Goal: Task Accomplishment & Management: Use online tool/utility

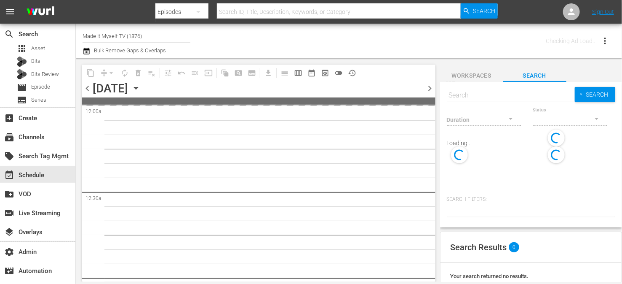
type input "Made It Myself TV (1876)"
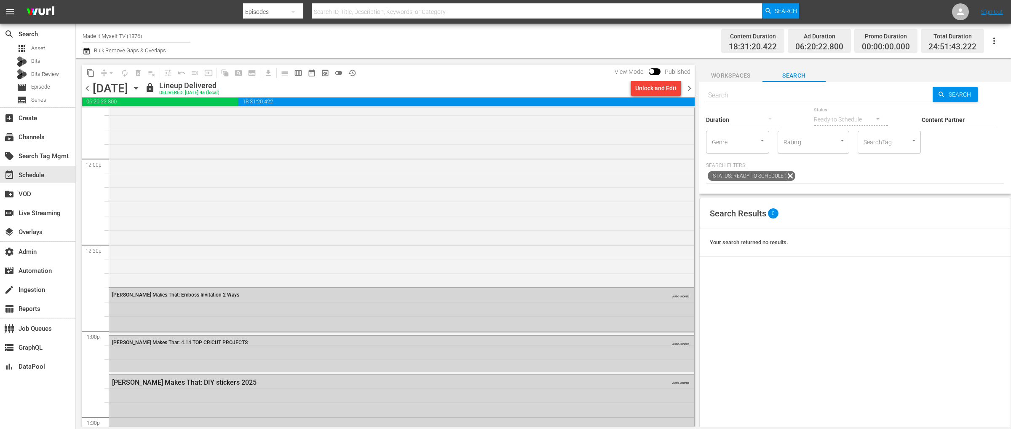
scroll to position [2116, 0]
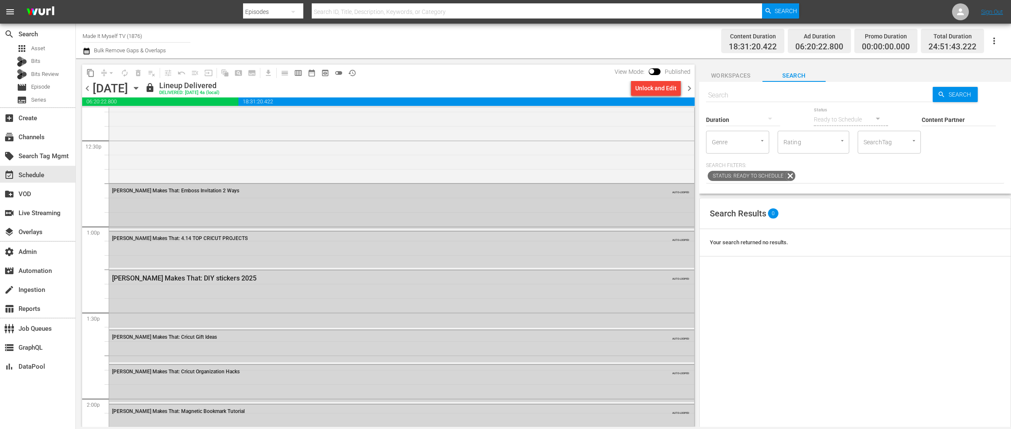
click at [210, 221] on div "Amy Makes That: Emboss Invitation 2 Ways AUTO-LOOPED" at bounding box center [401, 206] width 585 height 45
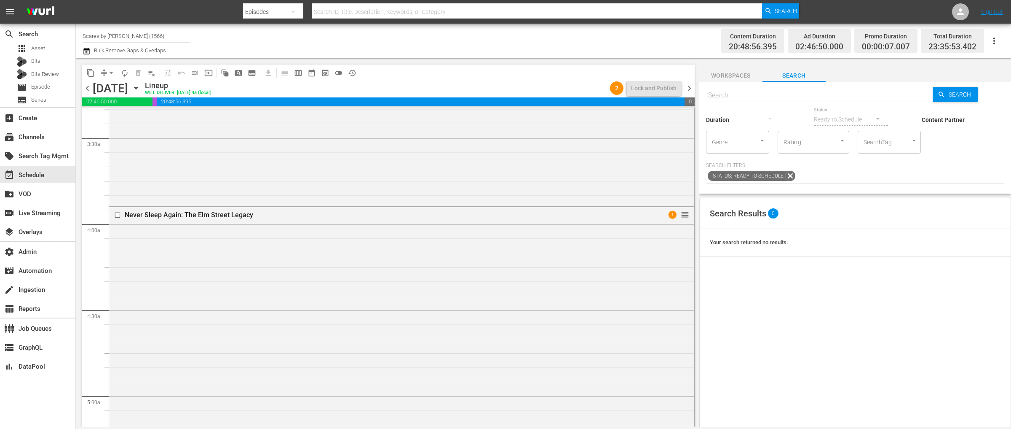
scroll to position [574, 0]
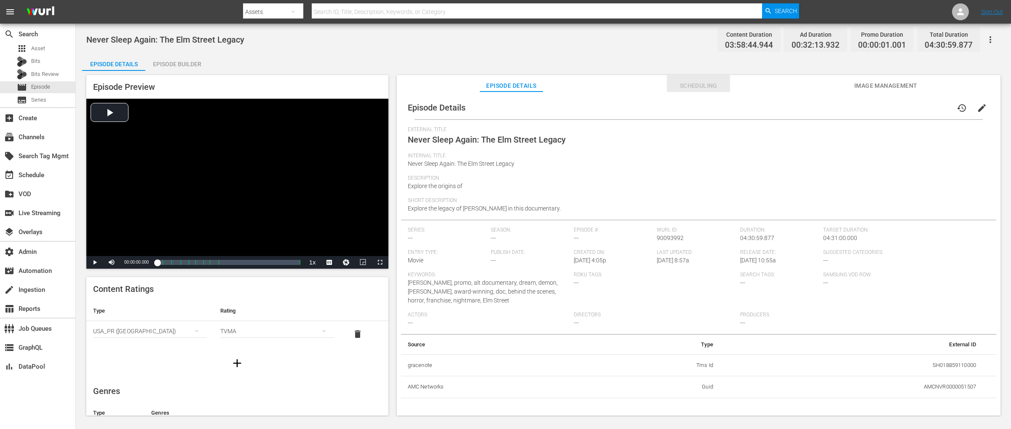
click at [698, 86] on span "Scheduling" at bounding box center [698, 85] width 63 height 11
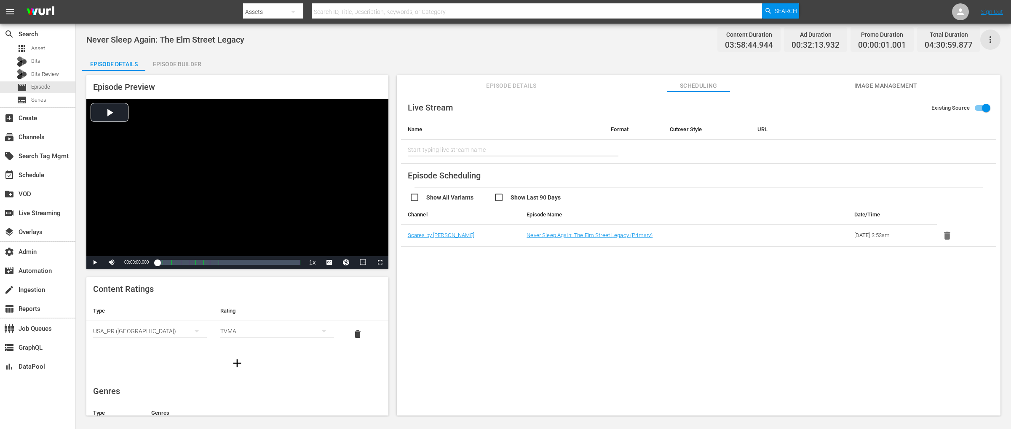
click at [987, 41] on icon "button" at bounding box center [991, 40] width 10 height 10
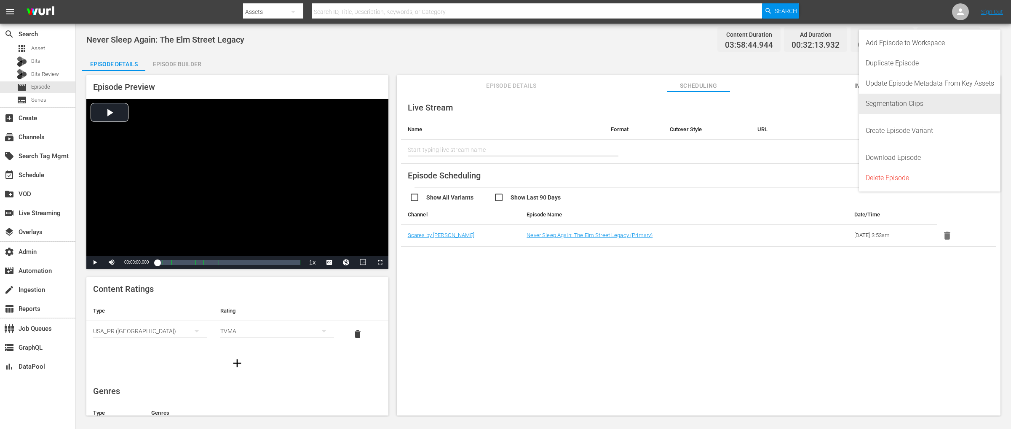
click at [917, 101] on div "Segmentation Clips" at bounding box center [930, 104] width 129 height 20
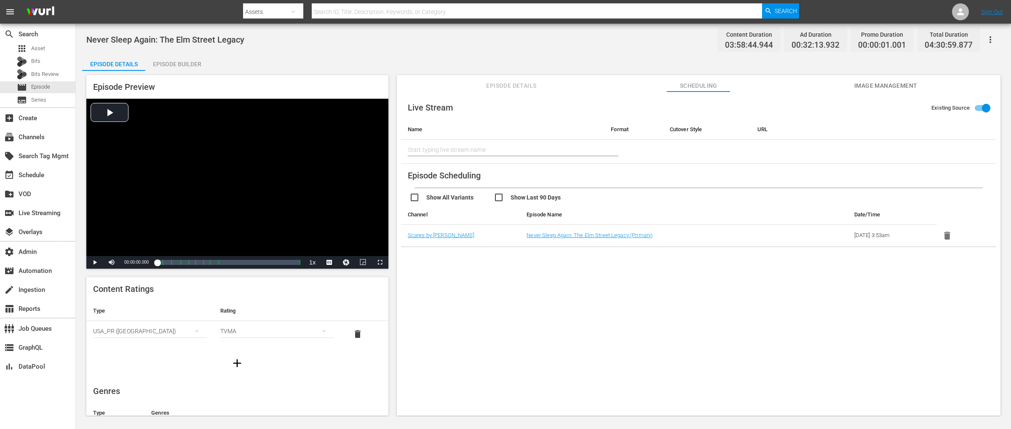
click at [993, 39] on icon "button" at bounding box center [991, 40] width 10 height 10
click at [918, 42] on div "Add Episode to Workspace" at bounding box center [930, 43] width 129 height 20
click at [183, 62] on div "Episode Builder" at bounding box center [176, 64] width 63 height 20
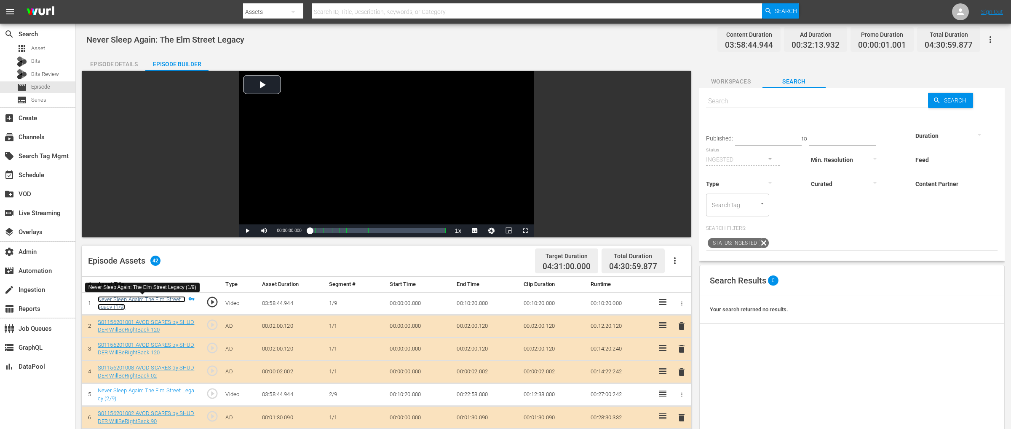
click at [142, 296] on link "Never Sleep Again: The Elm Street Legacy (1/9)" at bounding box center [142, 303] width 88 height 14
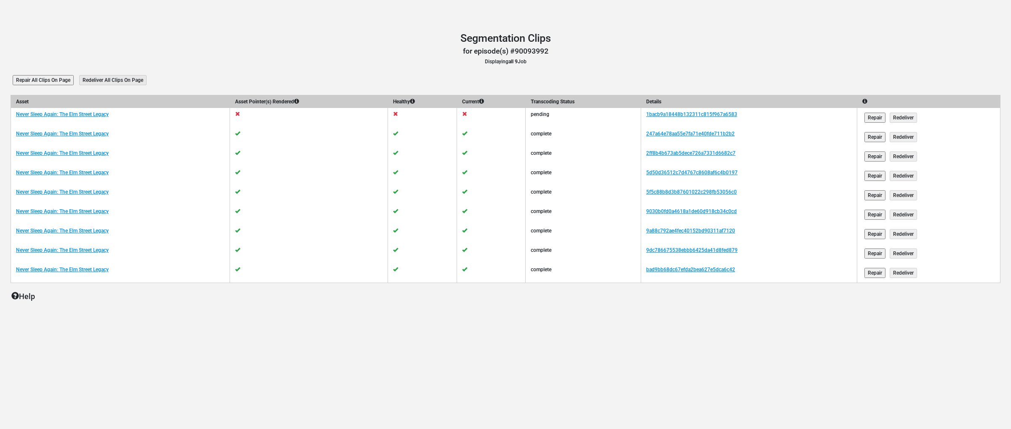
click at [33, 78] on input "Repair All Clips On Page" at bounding box center [43, 80] width 61 height 10
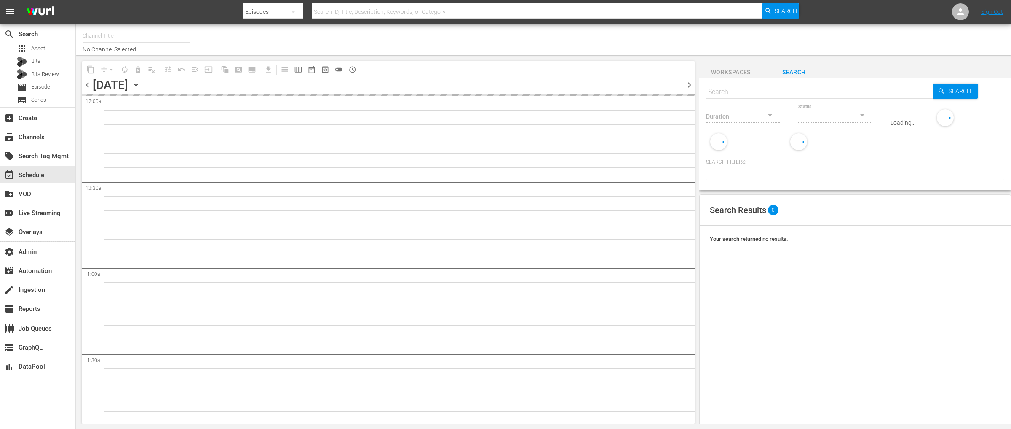
type input "Scares by Shudder (1566)"
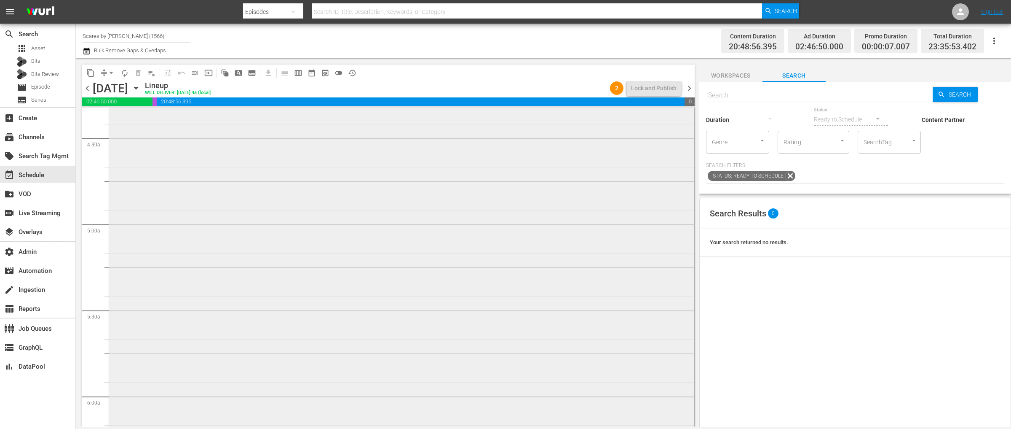
scroll to position [817, 0]
click at [735, 70] on span "Workspaces" at bounding box center [731, 75] width 63 height 11
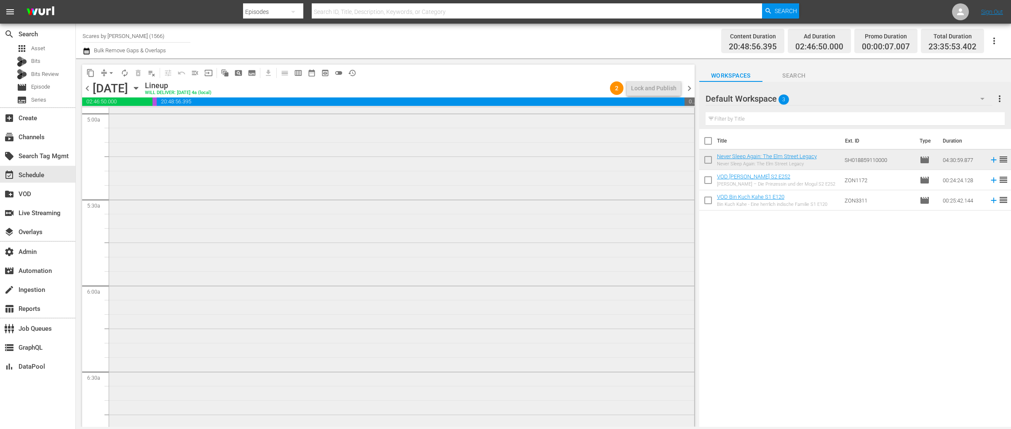
scroll to position [856, 0]
drag, startPoint x: 711, startPoint y: 179, endPoint x: 709, endPoint y: 189, distance: 9.8
click at [711, 179] on input "checkbox" at bounding box center [709, 182] width 18 height 18
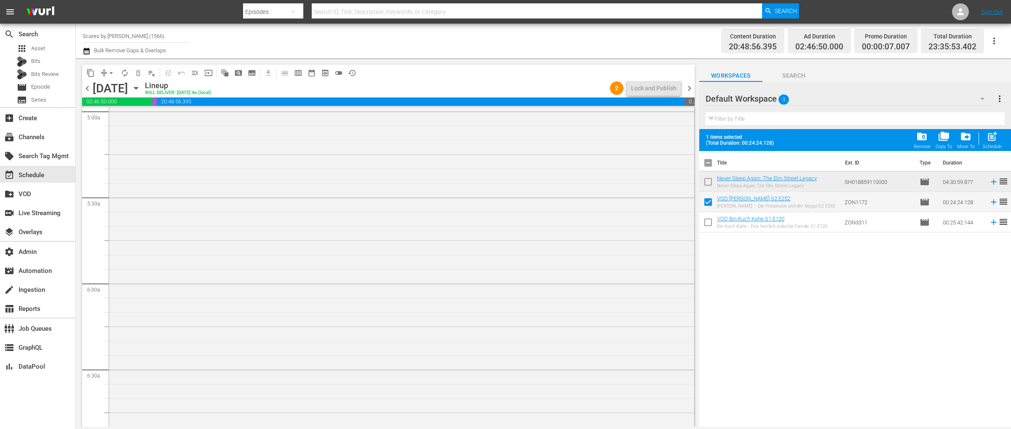
click at [707, 201] on input "checkbox" at bounding box center [709, 204] width 18 height 18
checkbox input "false"
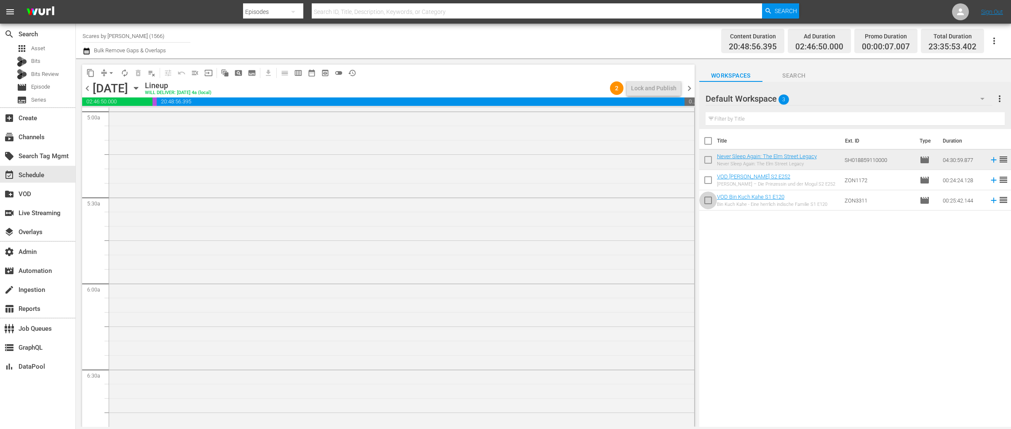
click at [707, 201] on input "checkbox" at bounding box center [709, 202] width 18 height 18
checkbox input "true"
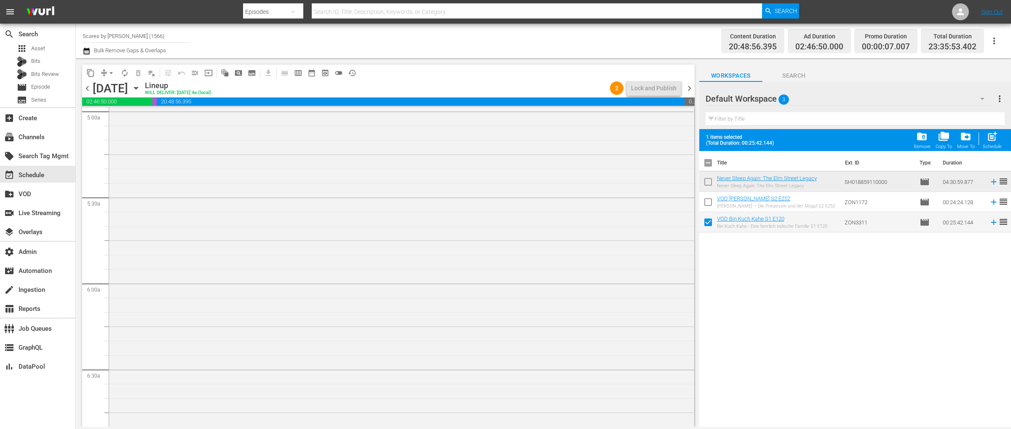
click at [707, 200] on input "checkbox" at bounding box center [709, 204] width 18 height 18
click at [921, 135] on span "folder_delete" at bounding box center [922, 136] width 11 height 11
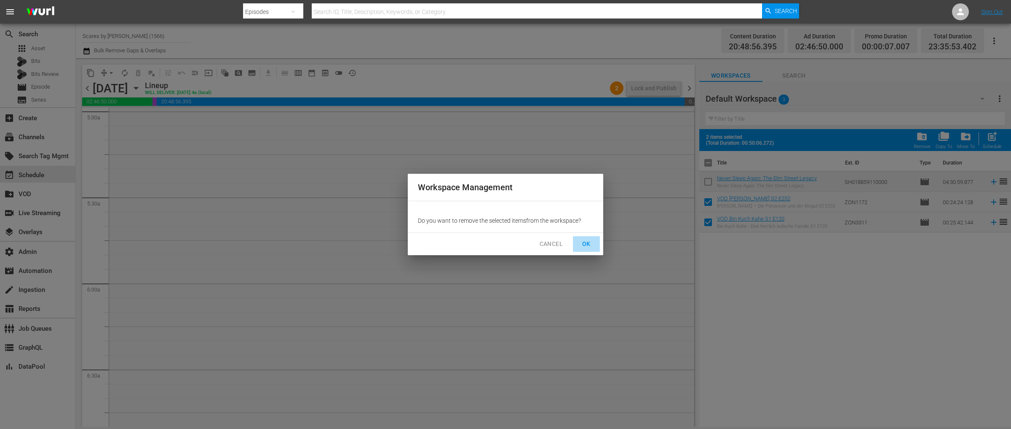
click at [591, 245] on span "OK" at bounding box center [586, 244] width 13 height 11
checkbox input "false"
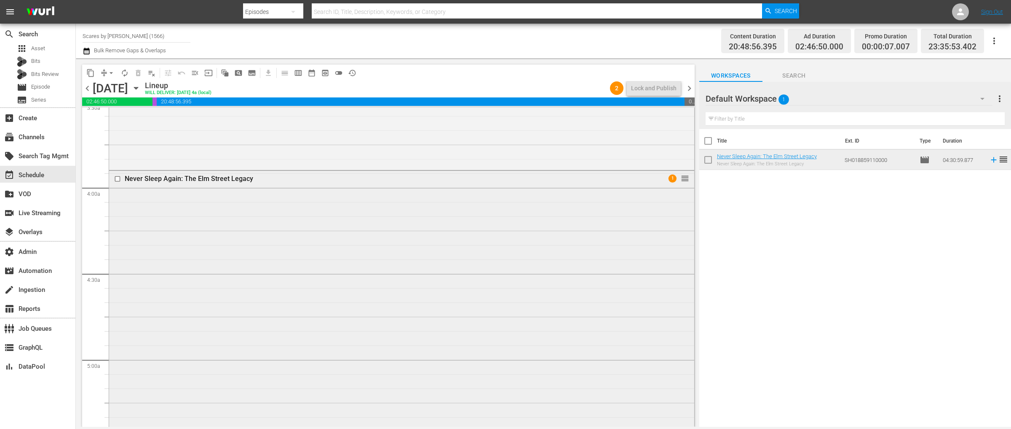
scroll to position [608, 0]
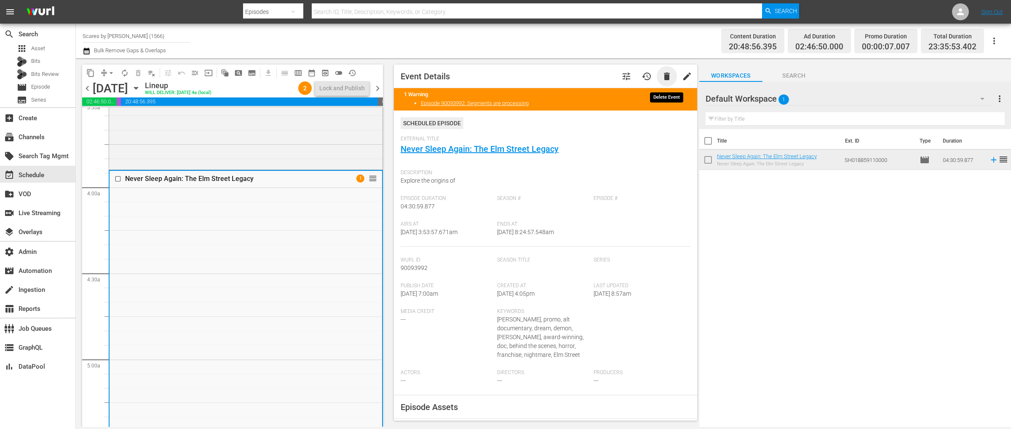
click at [666, 77] on span "delete" at bounding box center [667, 76] width 10 height 10
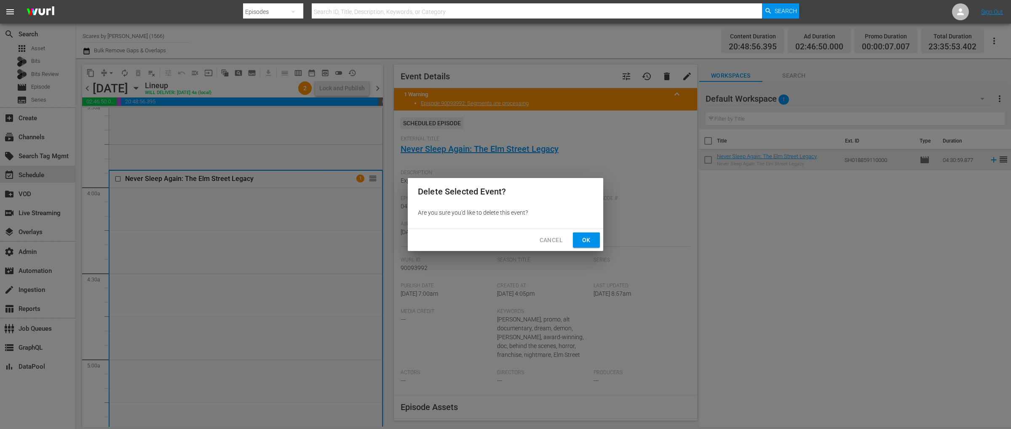
click at [581, 241] on span "Ok" at bounding box center [586, 240] width 13 height 11
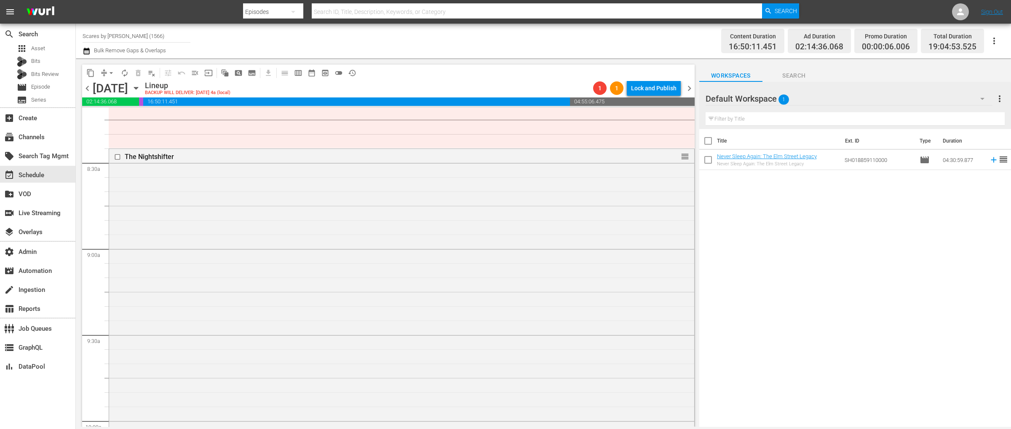
scroll to position [1406, 0]
click at [367, 282] on div "The Nightshifter reorder" at bounding box center [401, 328] width 585 height 359
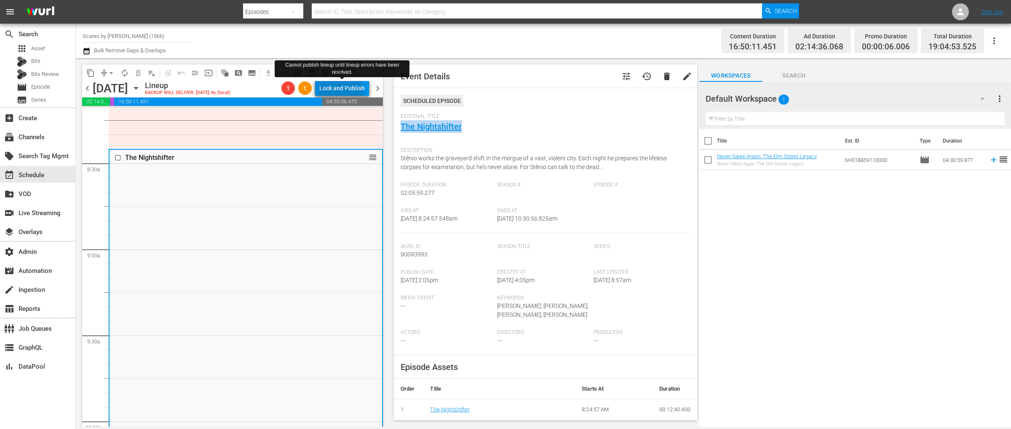
click at [343, 92] on div "Lock and Publish" at bounding box center [342, 87] width 46 height 15
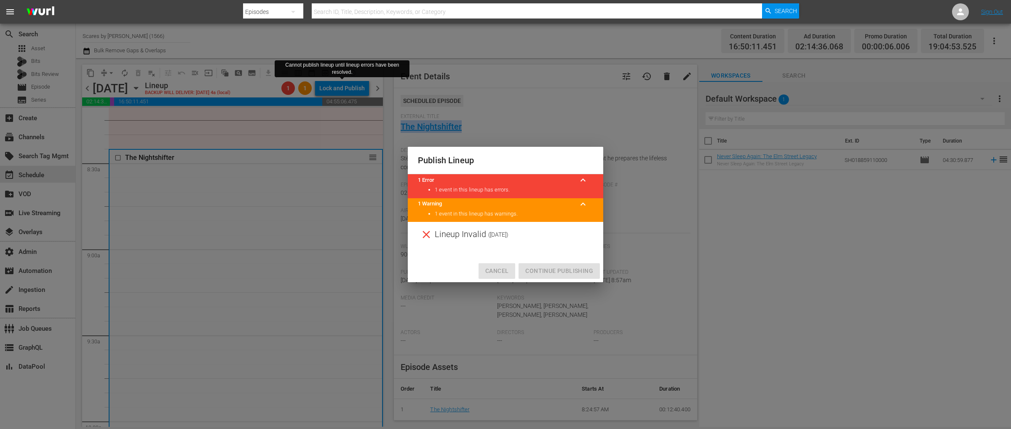
click at [493, 269] on span "Cancel" at bounding box center [497, 271] width 23 height 11
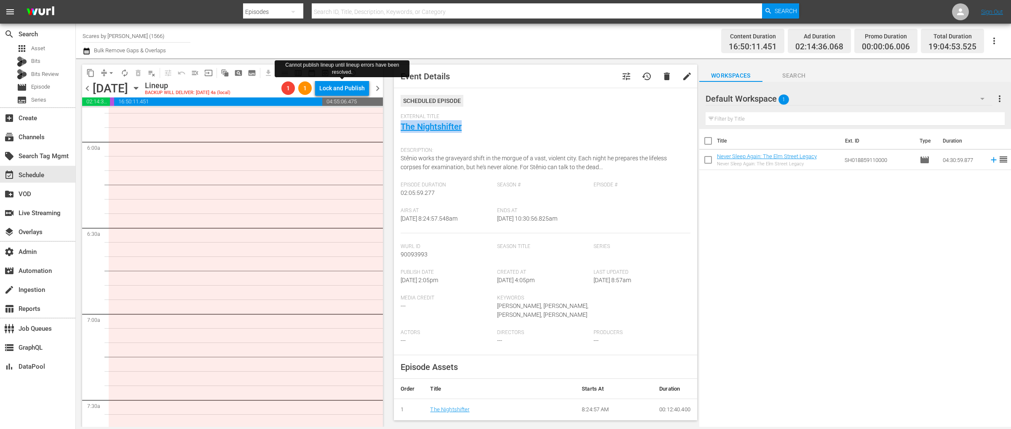
scroll to position [997, 0]
click at [455, 46] on div "Channel Title Scares by Shudder (1566) Bulk Remove Gaps & Overlaps" at bounding box center [334, 41] width 503 height 30
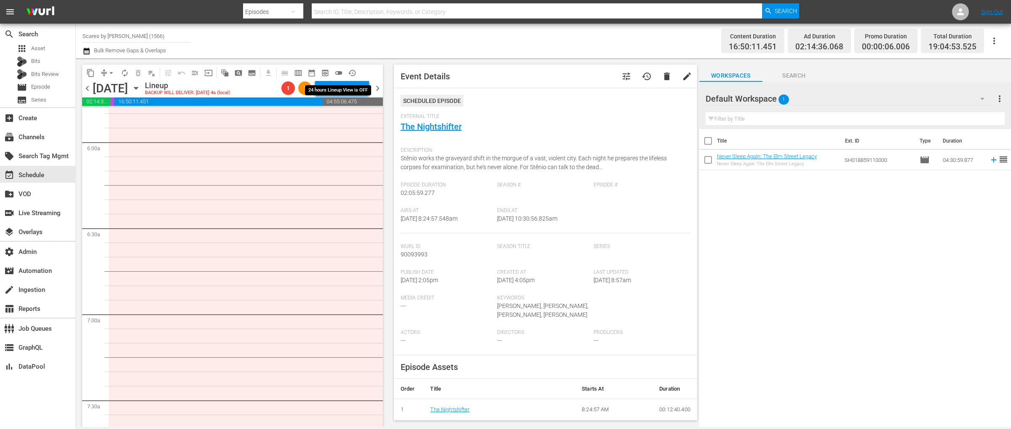
click at [339, 72] on span "toggle_off" at bounding box center [339, 73] width 8 height 8
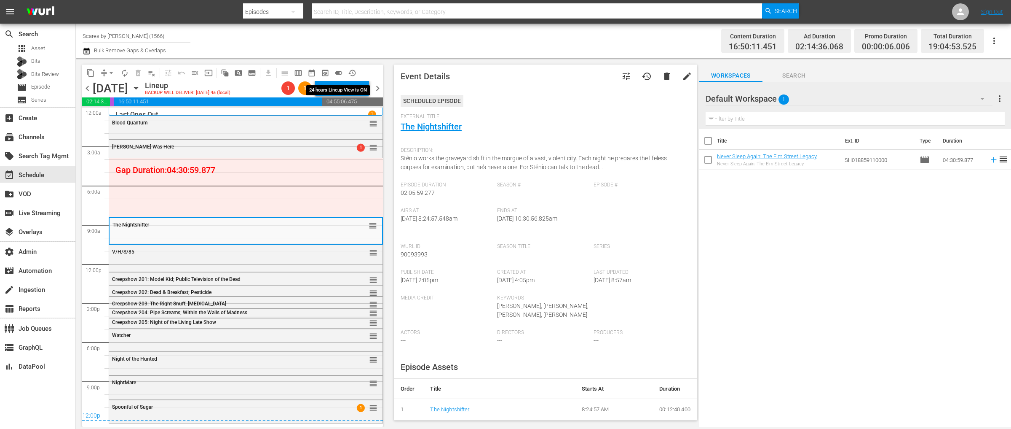
scroll to position [0, 0]
click at [331, 91] on div "Lock and Publish" at bounding box center [342, 87] width 46 height 15
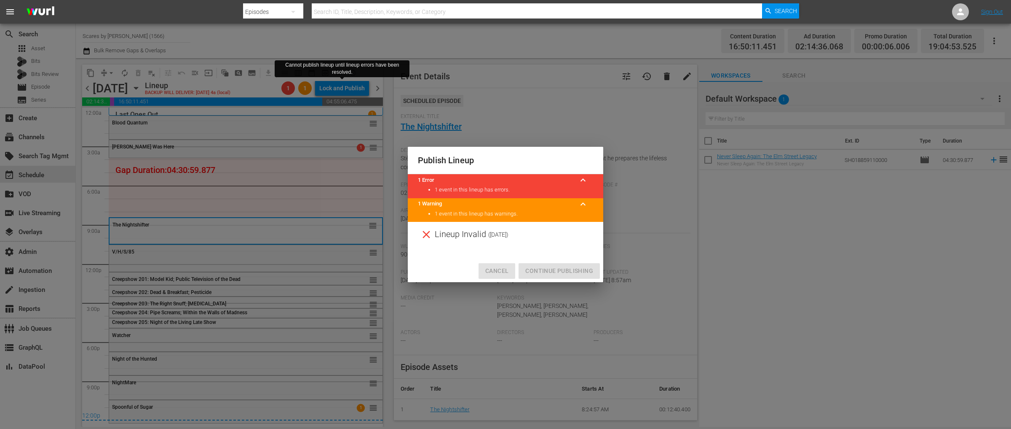
click at [504, 273] on span "Cancel" at bounding box center [497, 271] width 23 height 11
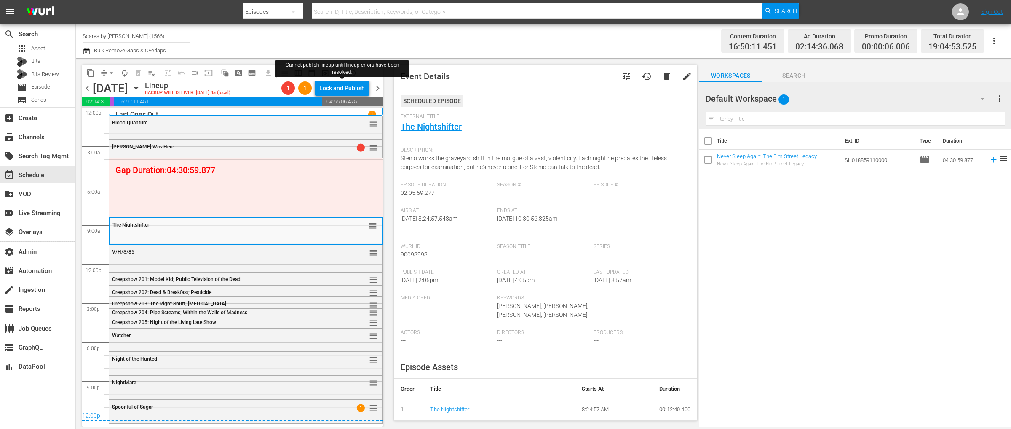
click at [330, 32] on div "Channel Title Scares by Shudder (1566) Bulk Remove Gaps & Overlaps" at bounding box center [334, 41] width 503 height 30
drag, startPoint x: 340, startPoint y: 73, endPoint x: 335, endPoint y: 83, distance: 10.9
click at [340, 73] on span "toggle_on" at bounding box center [339, 73] width 8 height 8
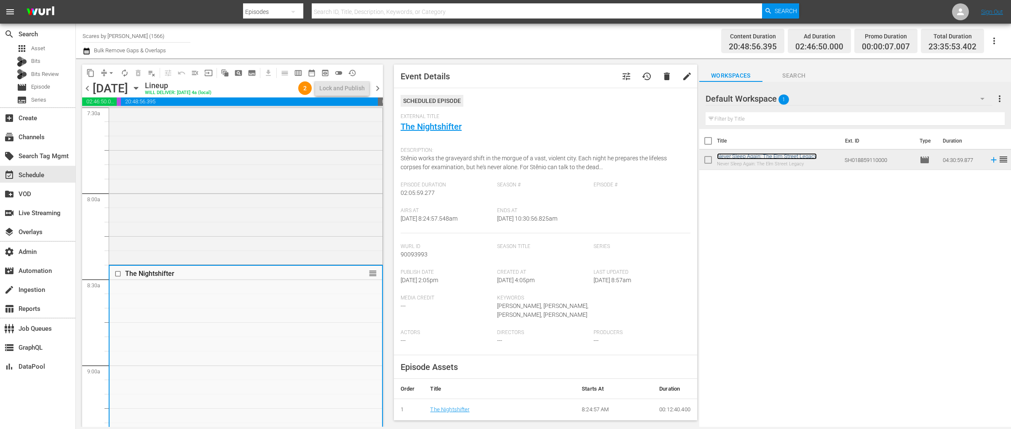
scroll to position [1340, 0]
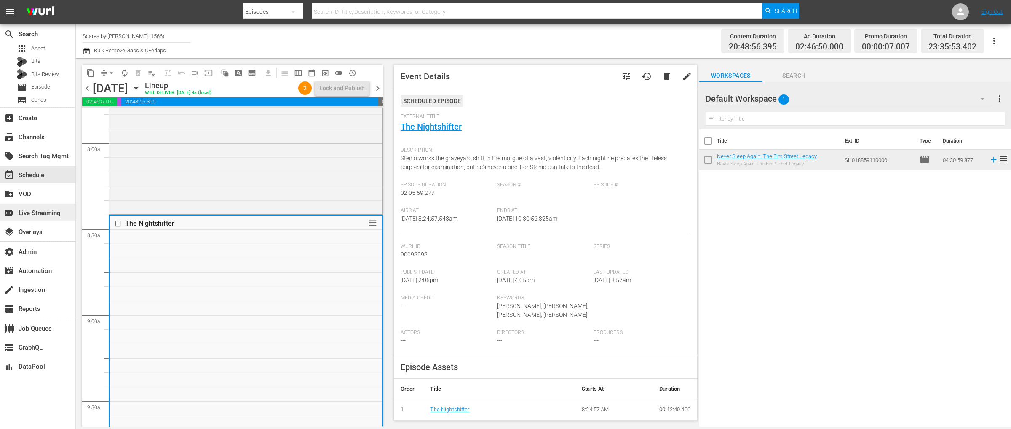
drag, startPoint x: 755, startPoint y: 156, endPoint x: 48, endPoint y: 204, distance: 709.2
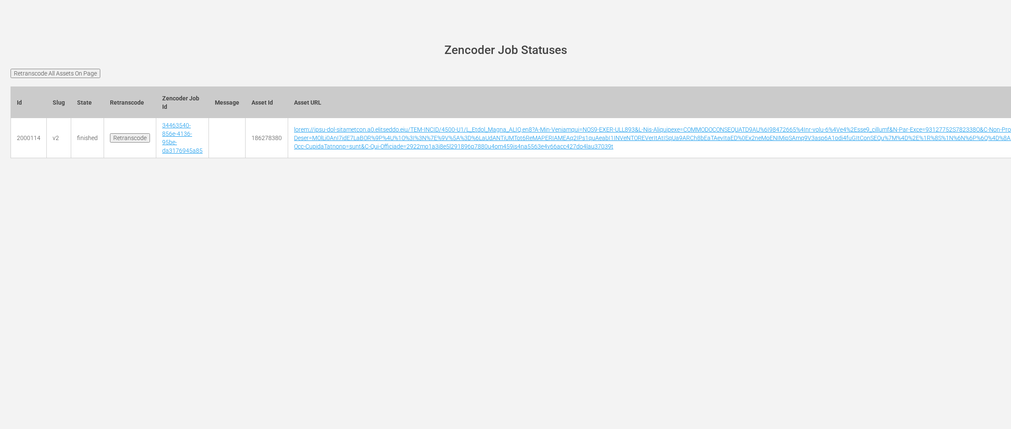
click at [81, 73] on input "Retranscode All Assets On Page" at bounding box center [56, 73] width 90 height 9
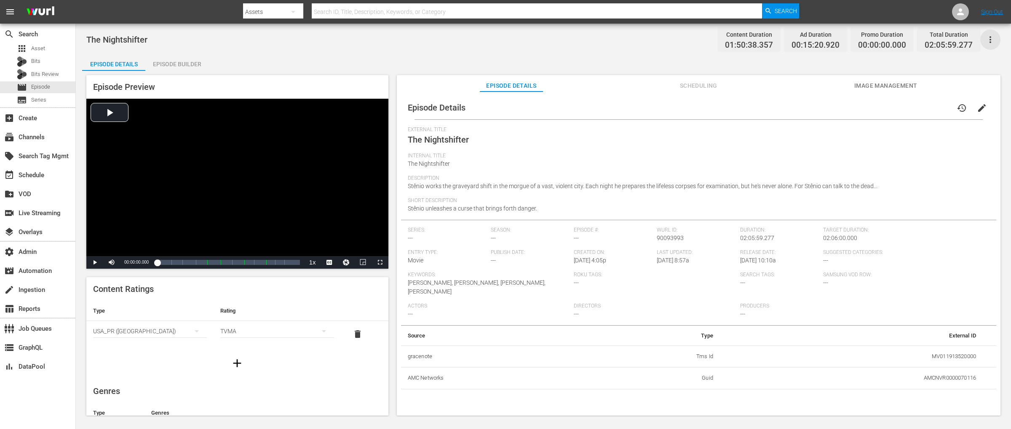
click at [989, 38] on icon "button" at bounding box center [991, 40] width 10 height 10
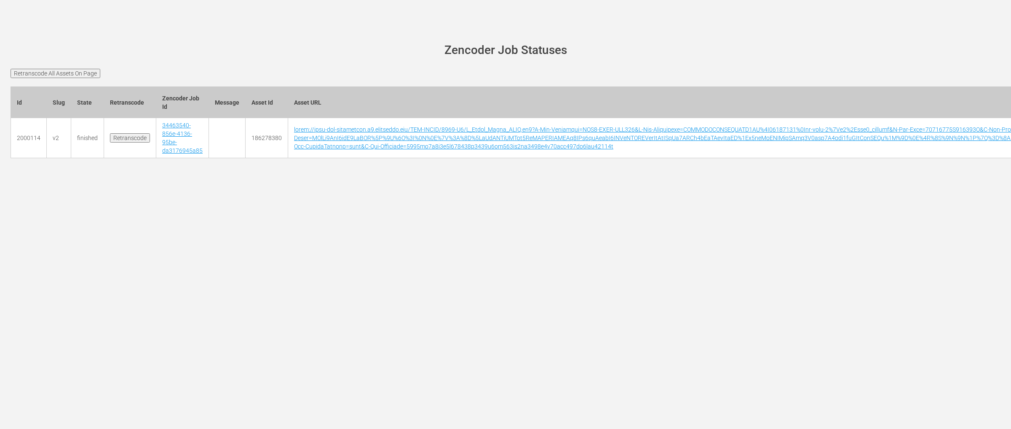
drag, startPoint x: 76, startPoint y: 70, endPoint x: 145, endPoint y: 65, distance: 69.7
click at [76, 70] on input "Retranscode All Assets On Page" at bounding box center [56, 73] width 90 height 9
